Goal: Information Seeking & Learning: Learn about a topic

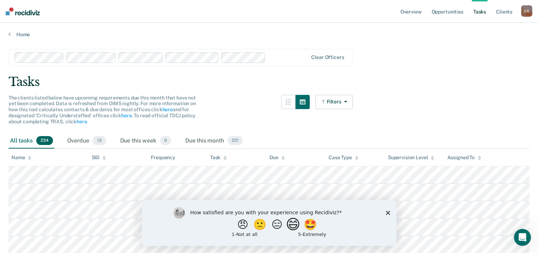
click at [297, 226] on button "😄" at bounding box center [293, 224] width 17 height 14
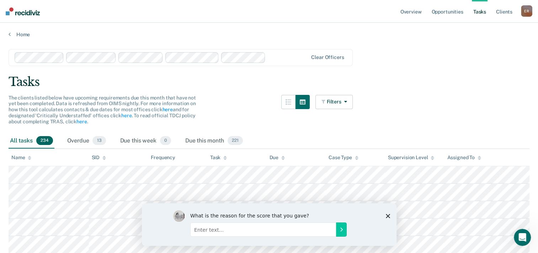
click at [389, 214] on polygon "Close survey" at bounding box center [388, 216] width 4 height 4
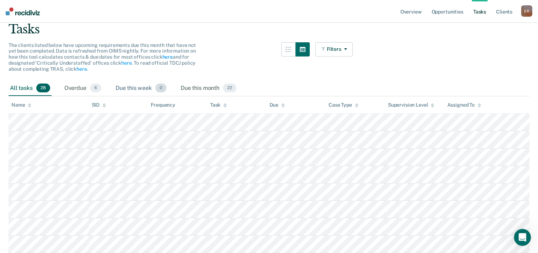
scroll to position [71, 0]
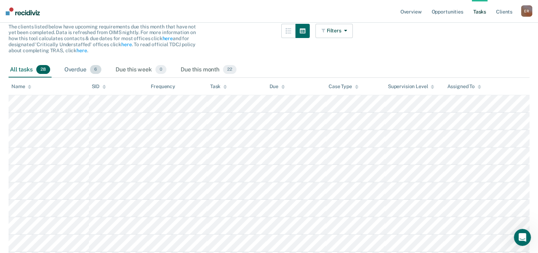
click at [78, 66] on div "Overdue 6" at bounding box center [83, 70] width 40 height 16
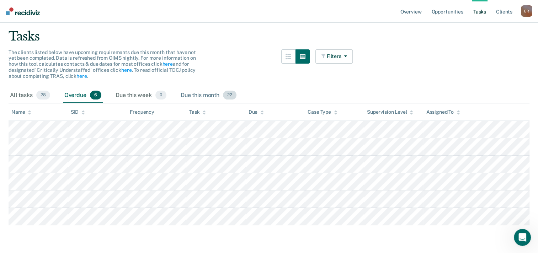
click at [191, 97] on div "Due this month 22" at bounding box center [208, 96] width 59 height 16
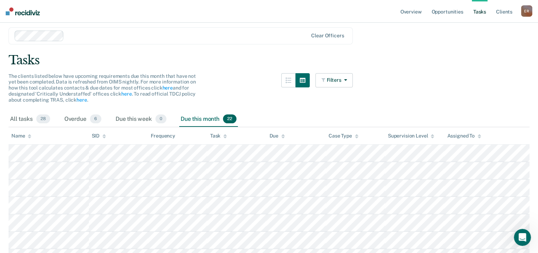
scroll to position [0, 0]
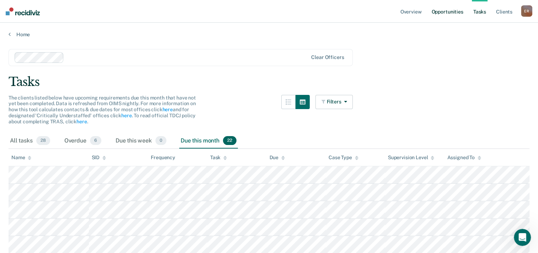
click at [460, 13] on link "Opportunities" at bounding box center [447, 11] width 35 height 23
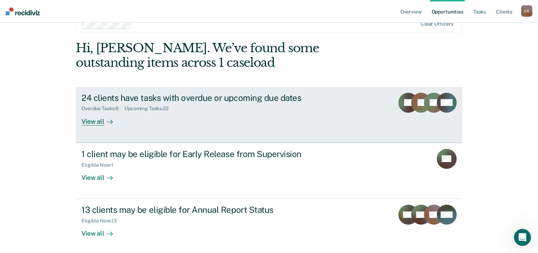
scroll to position [36, 0]
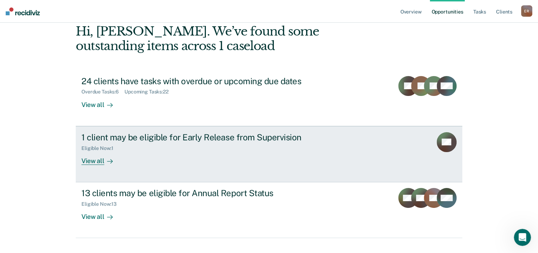
click at [213, 140] on div "1 client may be eligible for Early Release from Supervision" at bounding box center [206, 137] width 250 height 10
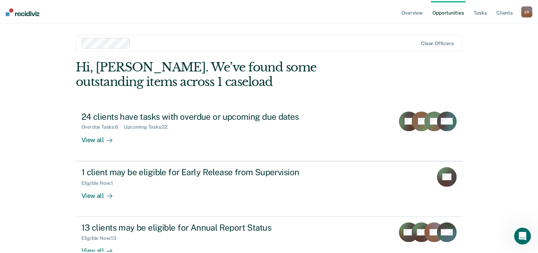
scroll to position [36, 0]
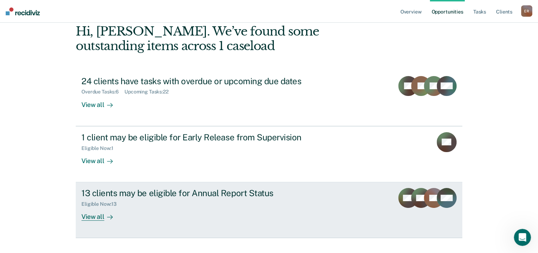
click at [226, 201] on div "Eligible Now : 13" at bounding box center [206, 203] width 250 height 9
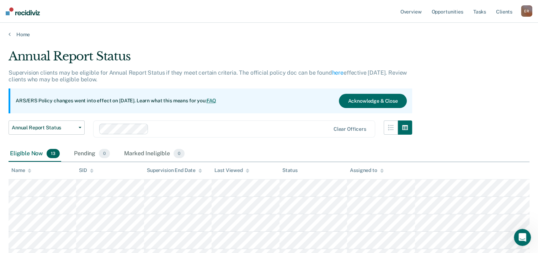
drag, startPoint x: 472, startPoint y: 90, endPoint x: 453, endPoint y: 39, distance: 54.7
drag, startPoint x: 949, startPoint y: 45, endPoint x: 368, endPoint y: 42, distance: 581.9
click at [368, 42] on main "Annual Report Status Supervision clients may be eligible for Annual Report Stat…" at bounding box center [269, 247] width 538 height 418
